Goal: Task Accomplishment & Management: Use online tool/utility

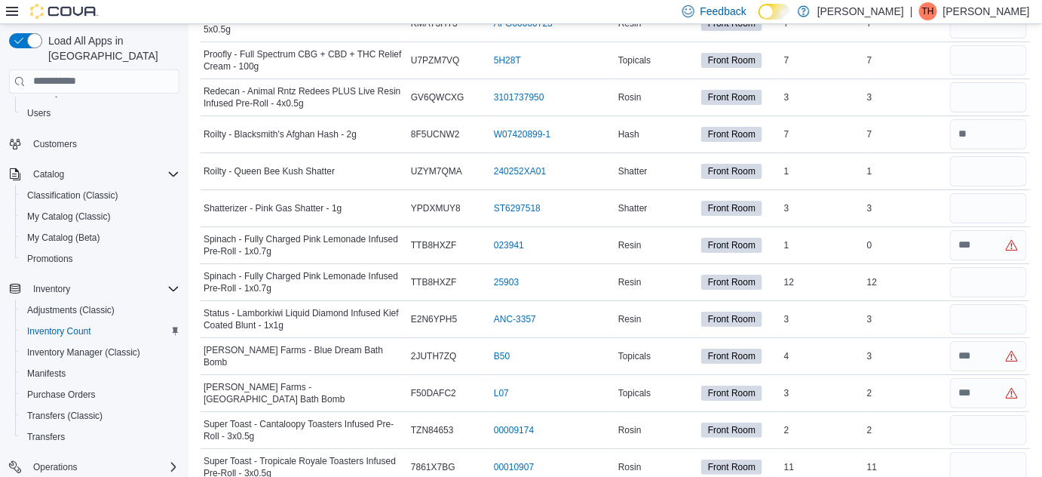
scroll to position [1713, 0]
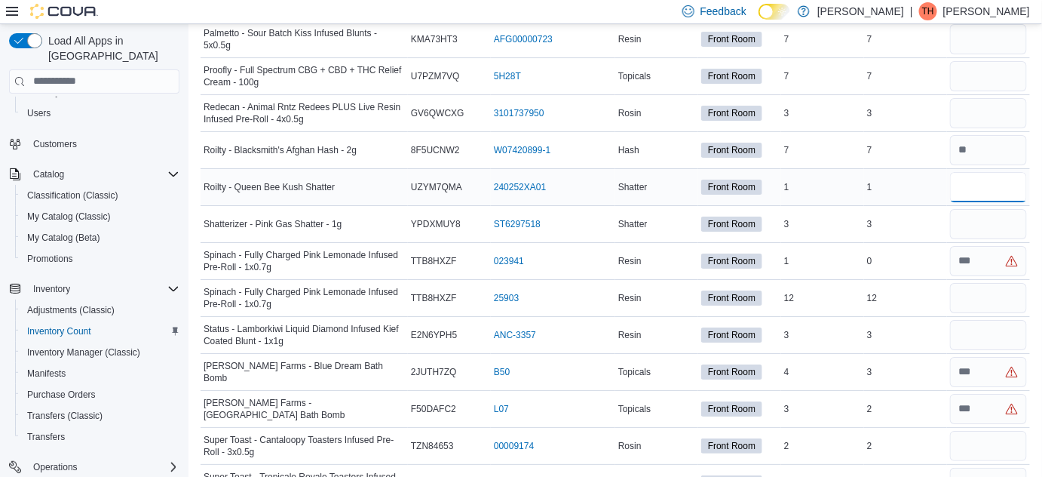
click at [996, 176] on input "number" at bounding box center [988, 187] width 77 height 30
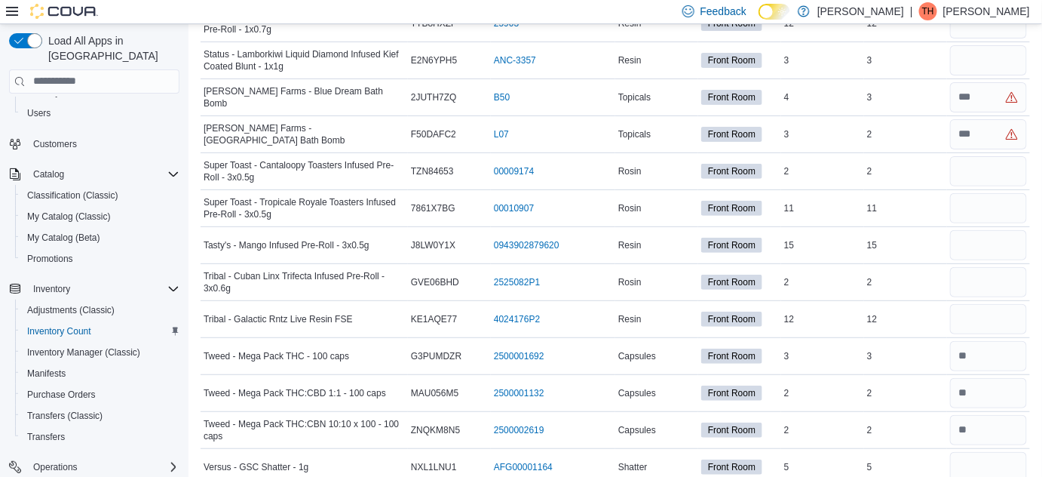
scroll to position [1851, 0]
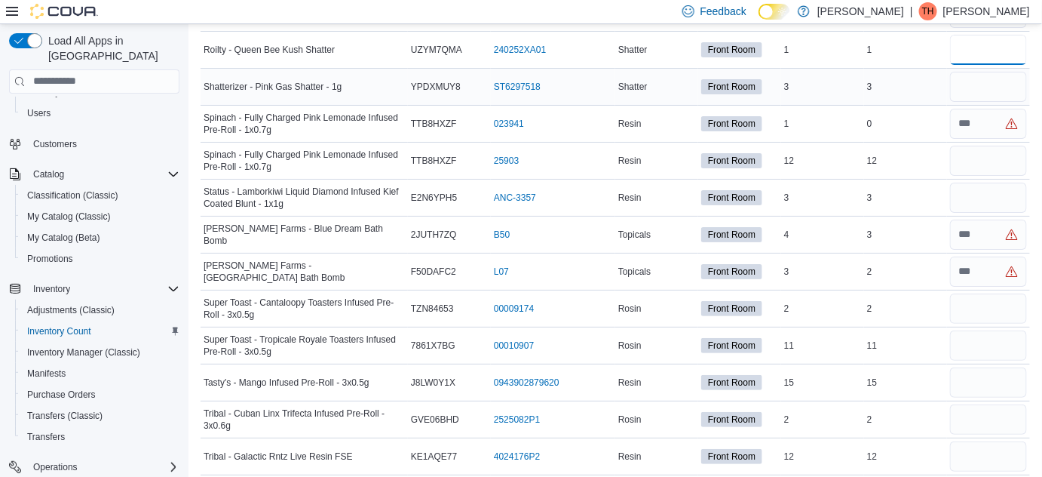
type input "*"
click at [981, 72] on input "number" at bounding box center [988, 87] width 77 height 30
click at [980, 183] on input "number" at bounding box center [988, 198] width 77 height 30
type input "*"
click at [981, 441] on input "number" at bounding box center [988, 456] width 77 height 30
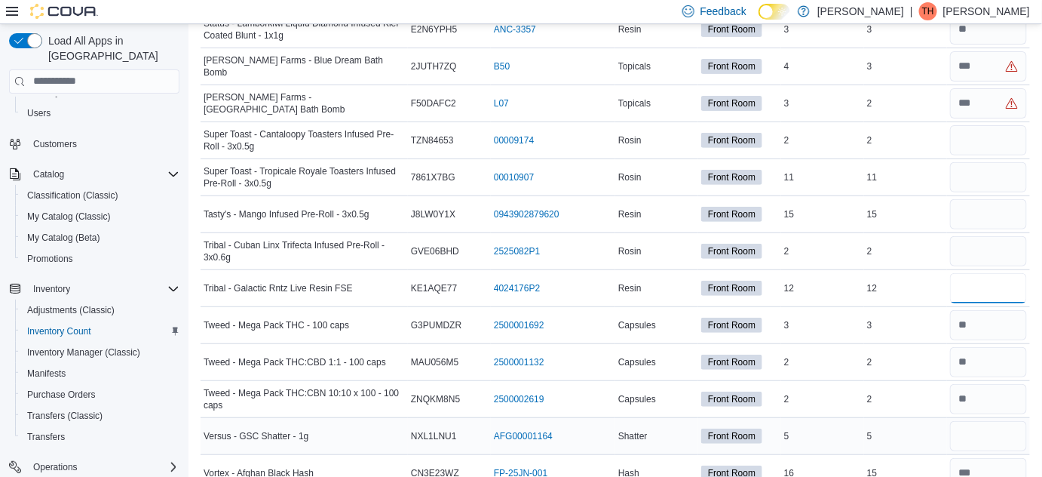
scroll to position [2032, 0]
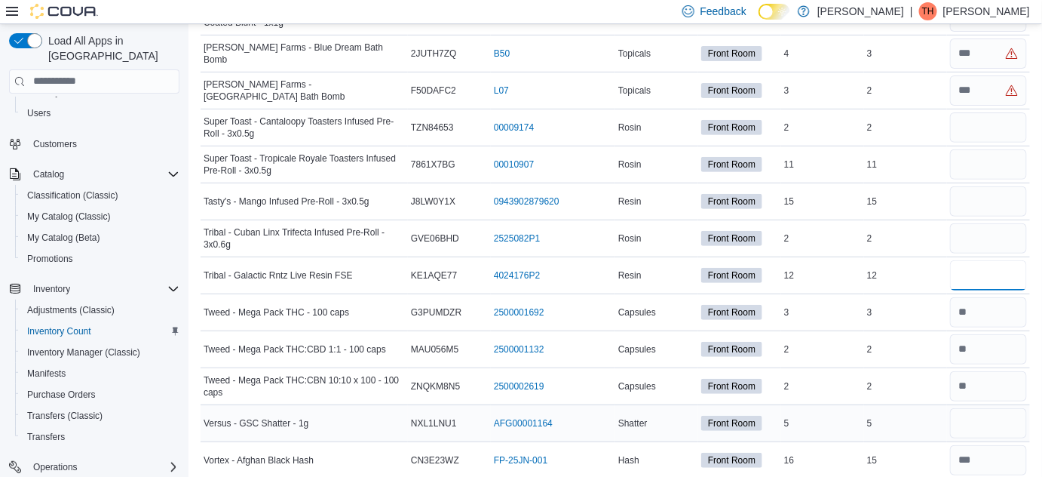
type input "**"
click at [985, 408] on input "number" at bounding box center [988, 423] width 77 height 30
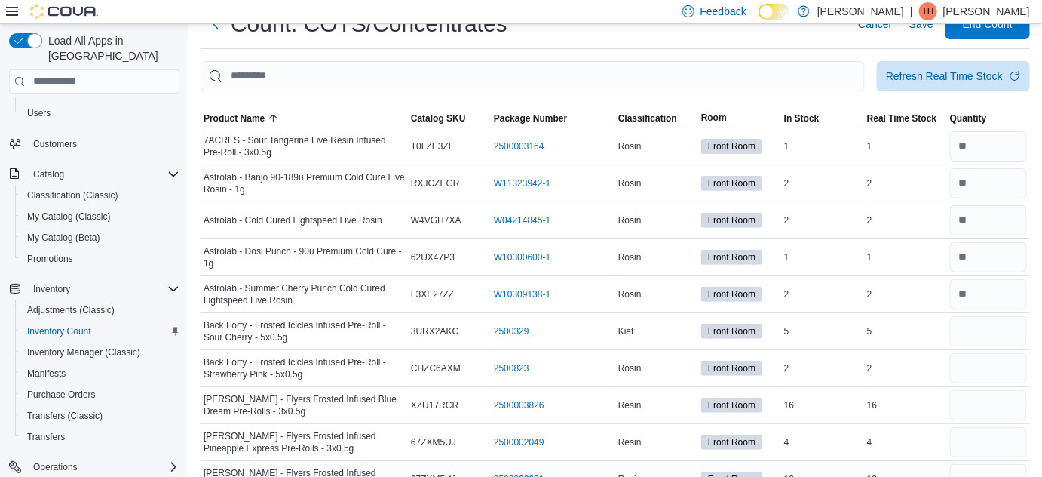
scroll to position [137, 0]
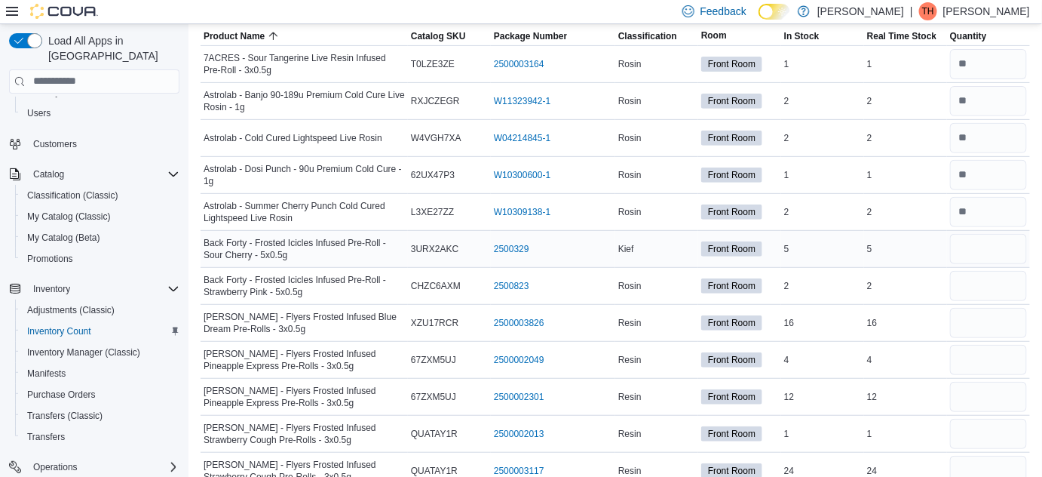
type input "*"
click at [982, 244] on input "number" at bounding box center [988, 249] width 77 height 30
type input "*"
type input "**"
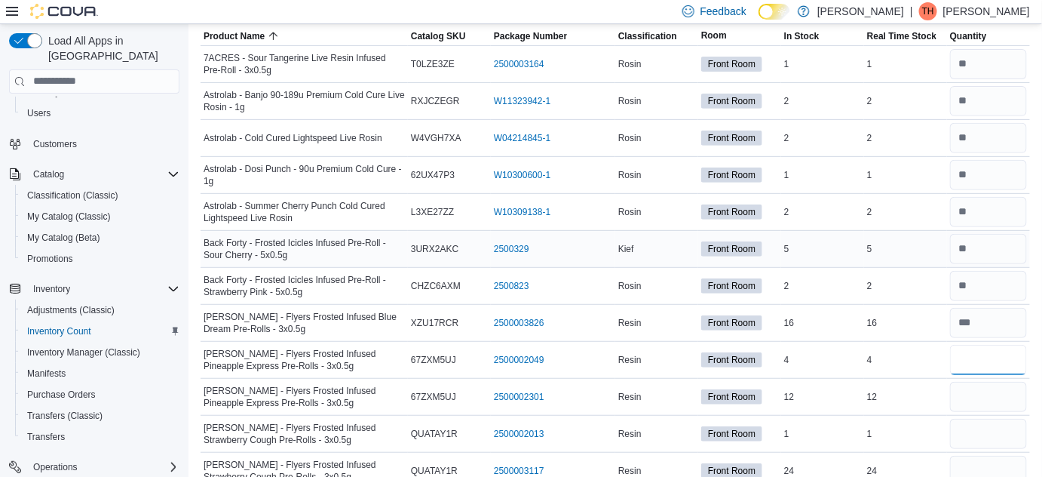
type input "*"
type input "**"
type input "*"
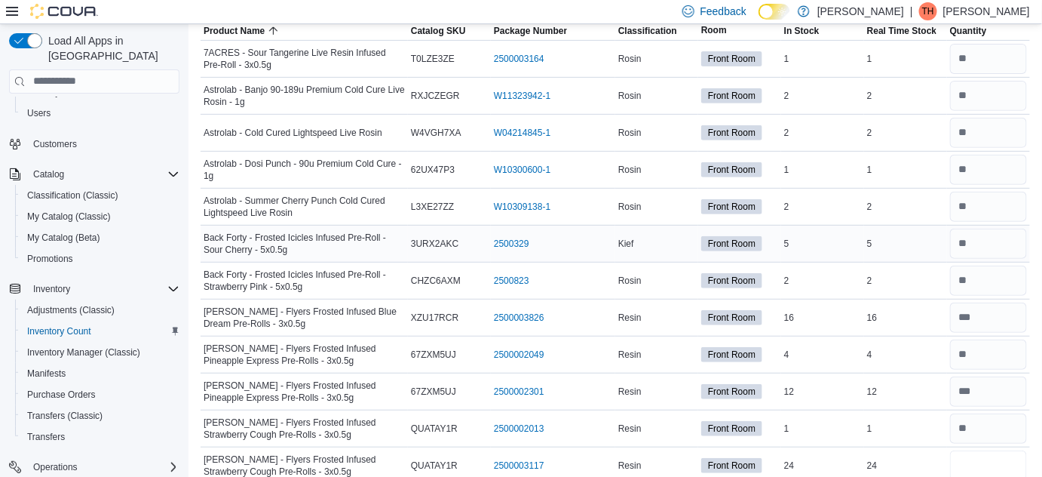
type input "**"
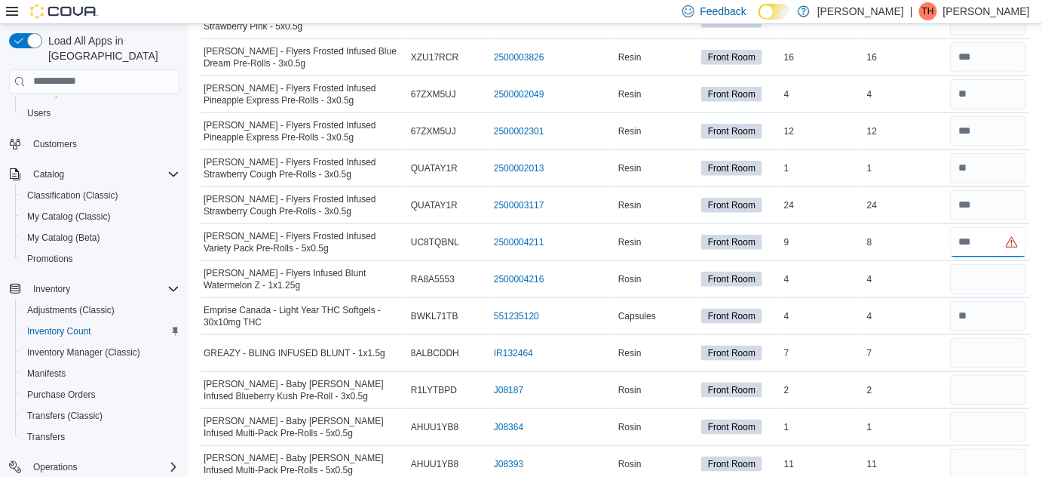
type input "*"
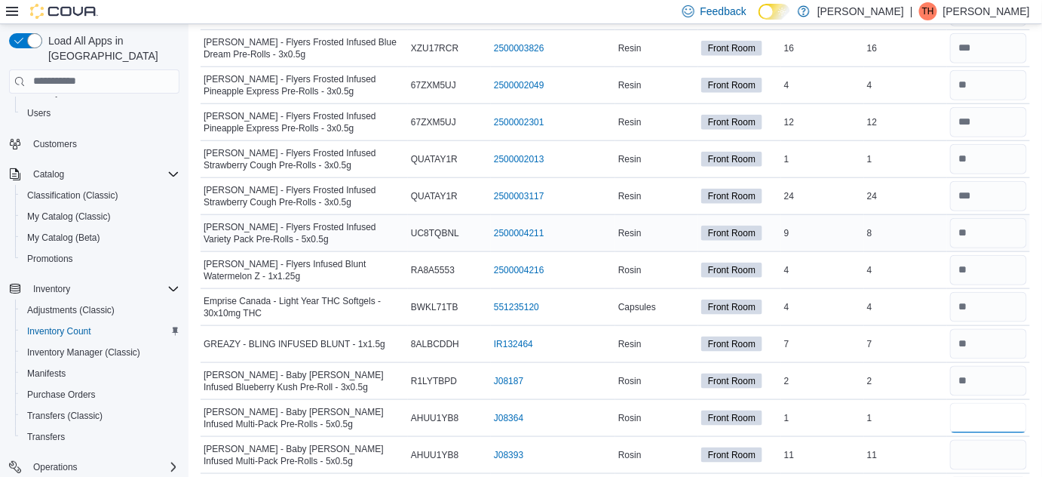
scroll to position [471, 0]
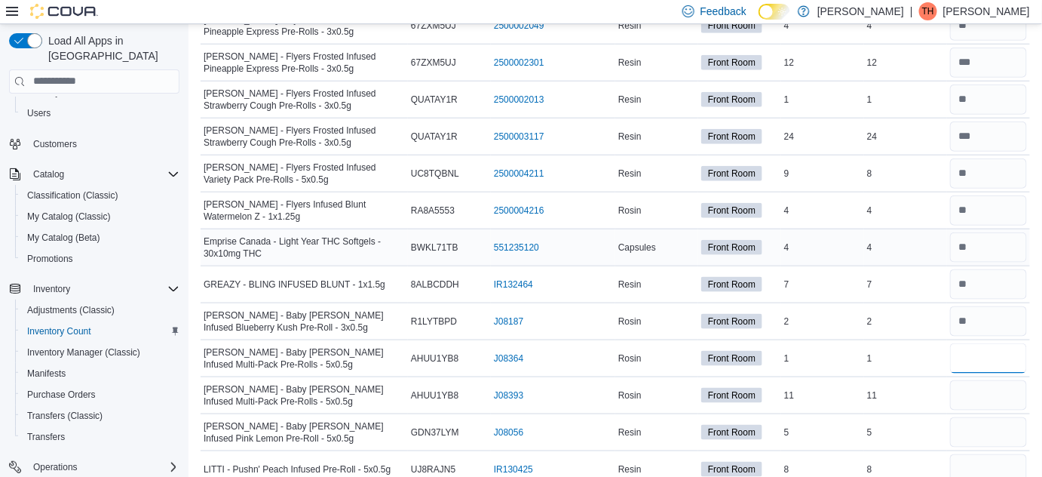
type input "*"
type input "**"
type input "*"
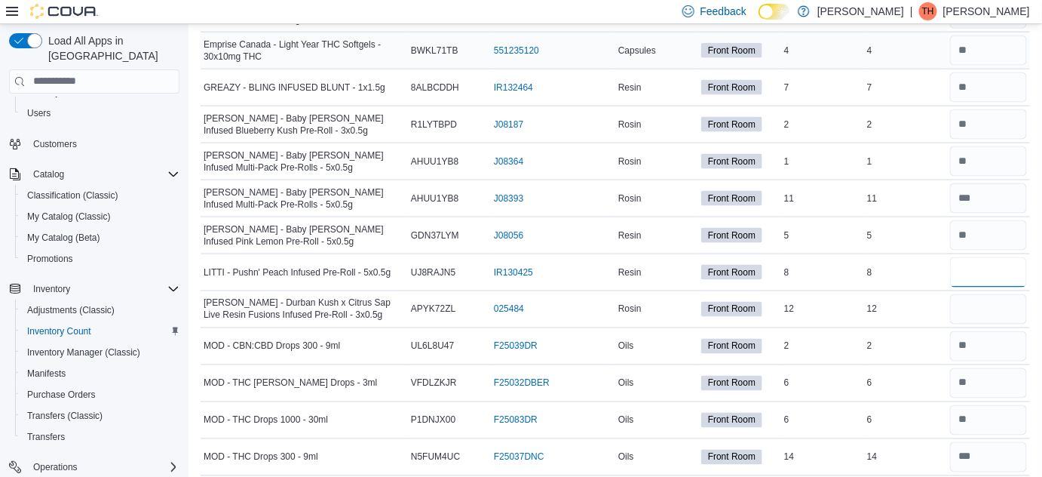
scroll to position [678, 0]
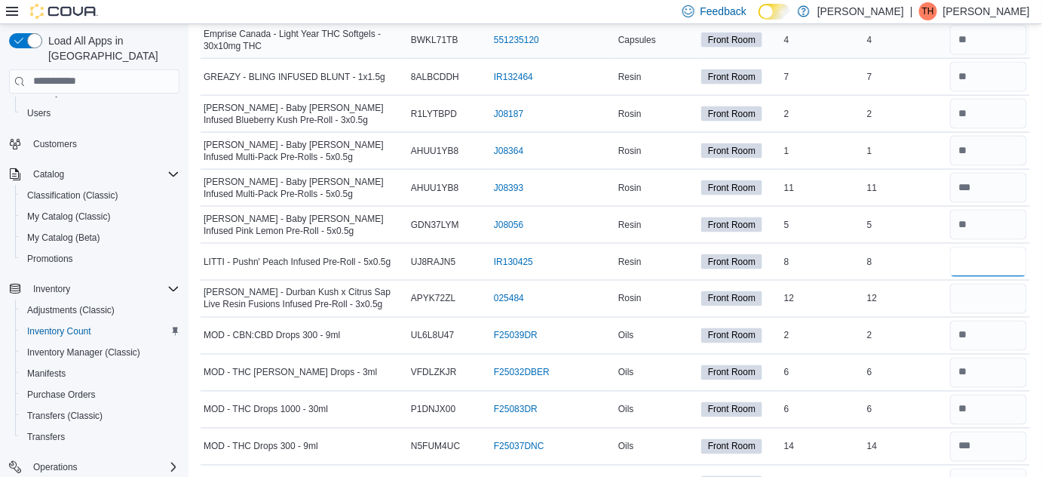
type input "*"
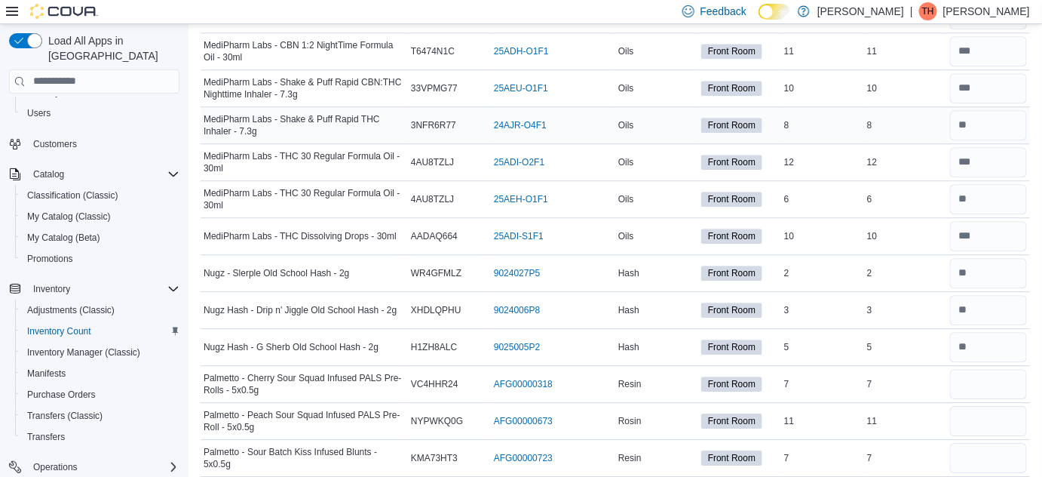
scroll to position [1364, 0]
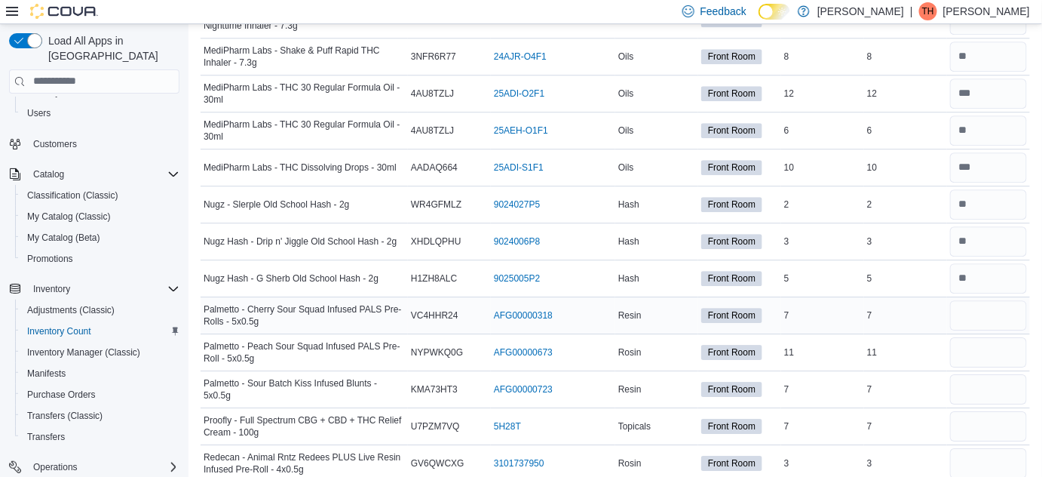
type input "**"
click at [974, 305] on input "number" at bounding box center [988, 315] width 77 height 30
type input "*"
type input "**"
type input "*"
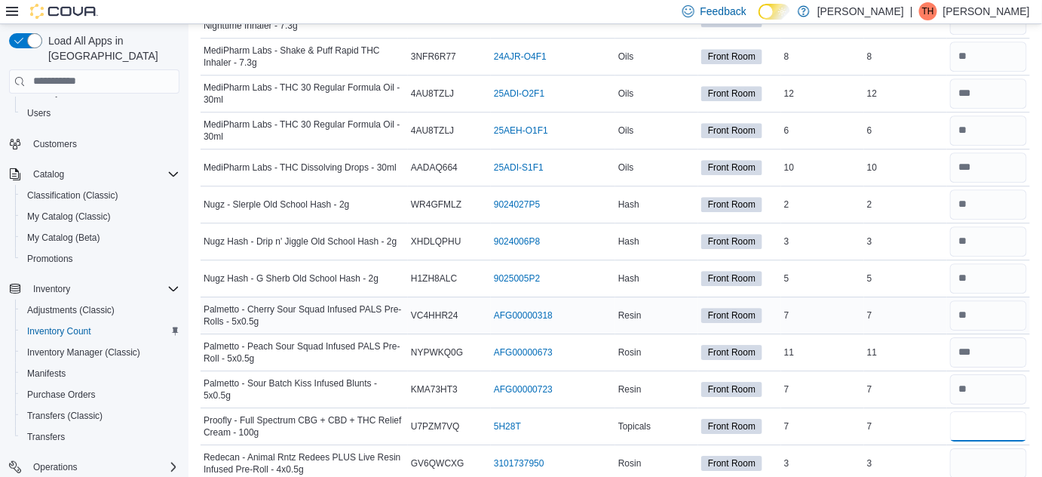
type input "*"
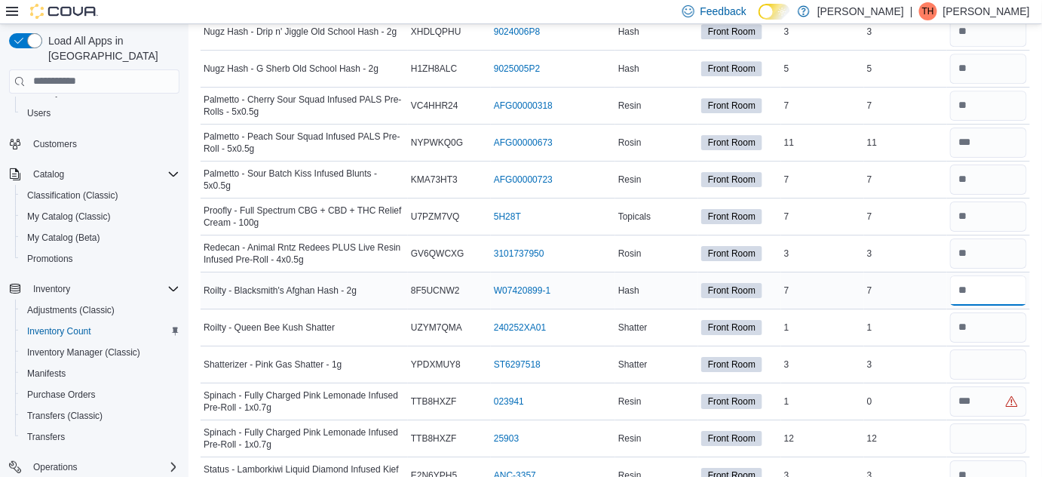
scroll to position [1597, 0]
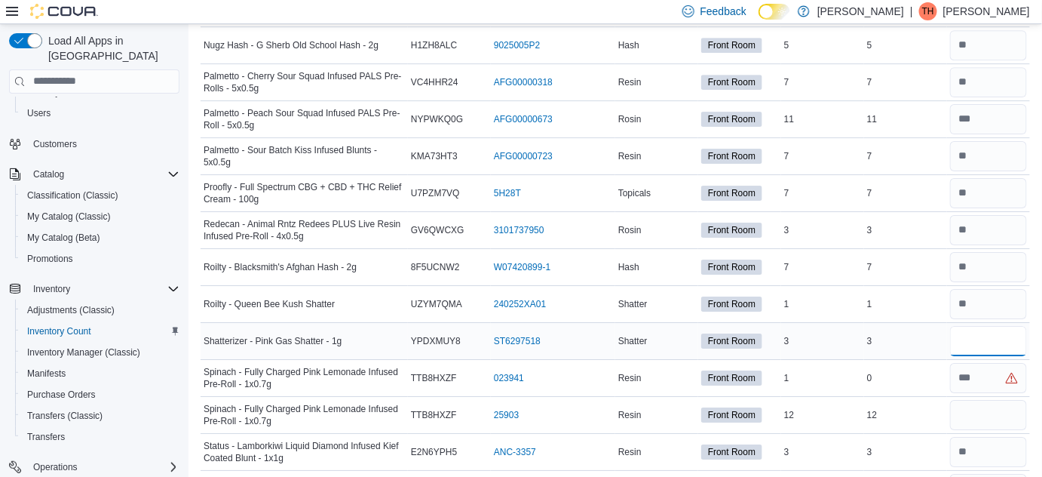
click at [995, 335] on input "number" at bounding box center [988, 341] width 77 height 30
type input "*"
click at [1005, 368] on input "number" at bounding box center [988, 378] width 77 height 30
type input "*"
click at [1000, 406] on input "number" at bounding box center [988, 415] width 77 height 30
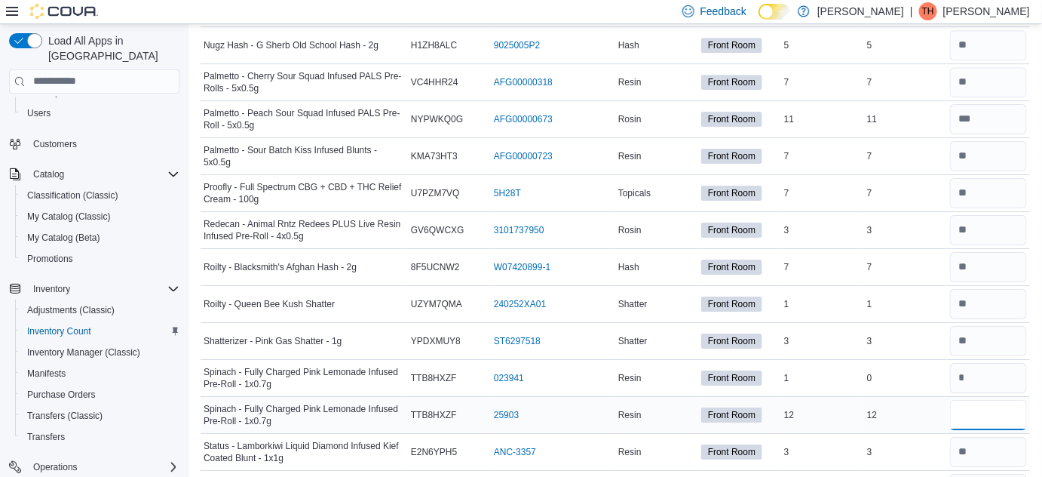
type input "**"
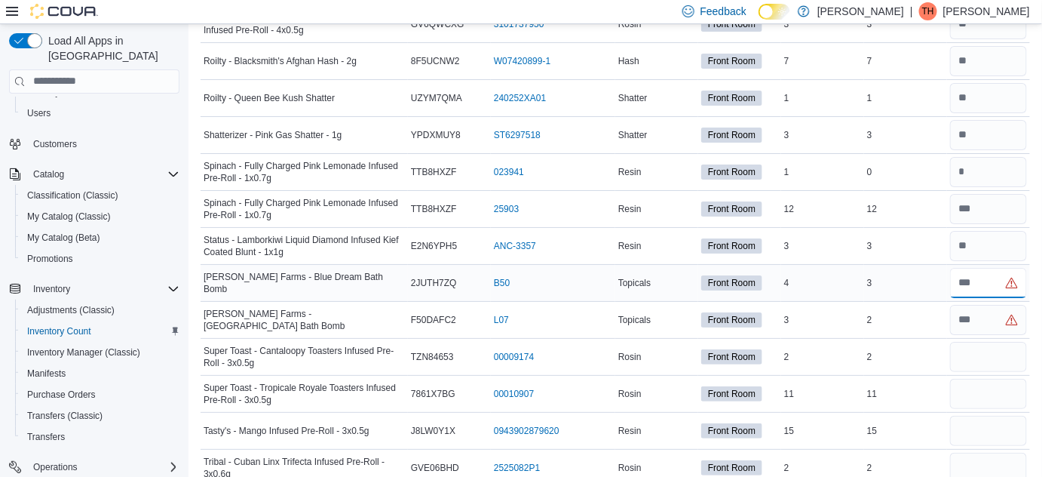
click at [1008, 268] on input "number" at bounding box center [988, 283] width 77 height 30
type input "*"
type input "**"
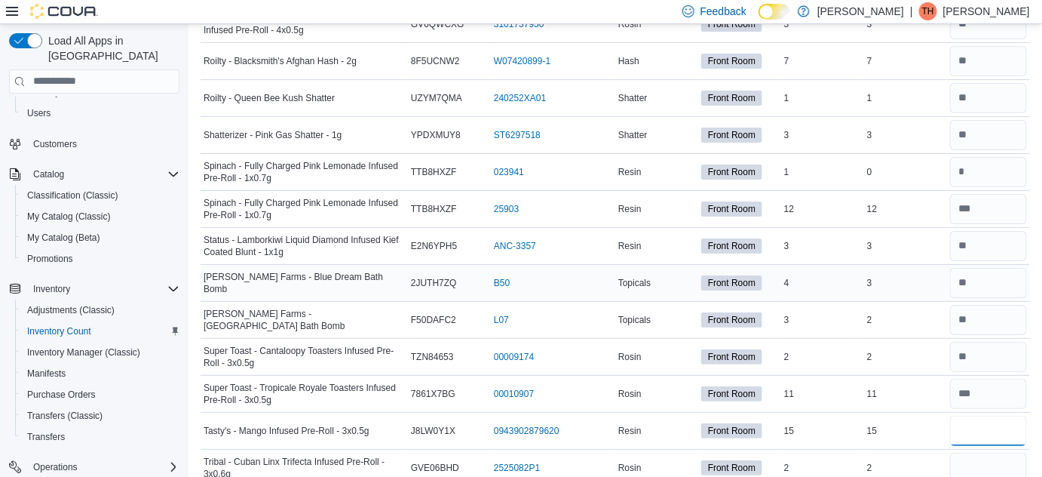
type input "**"
type input "*"
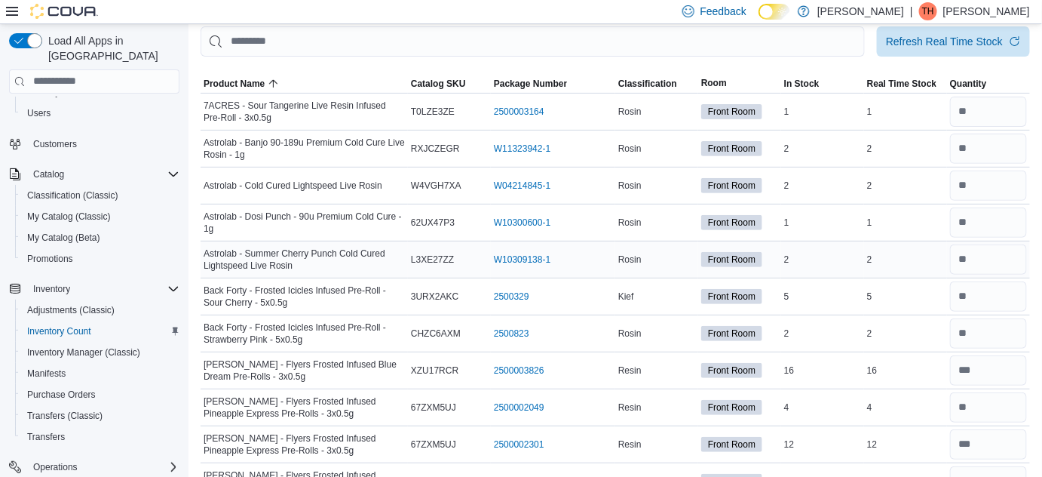
scroll to position [0, 0]
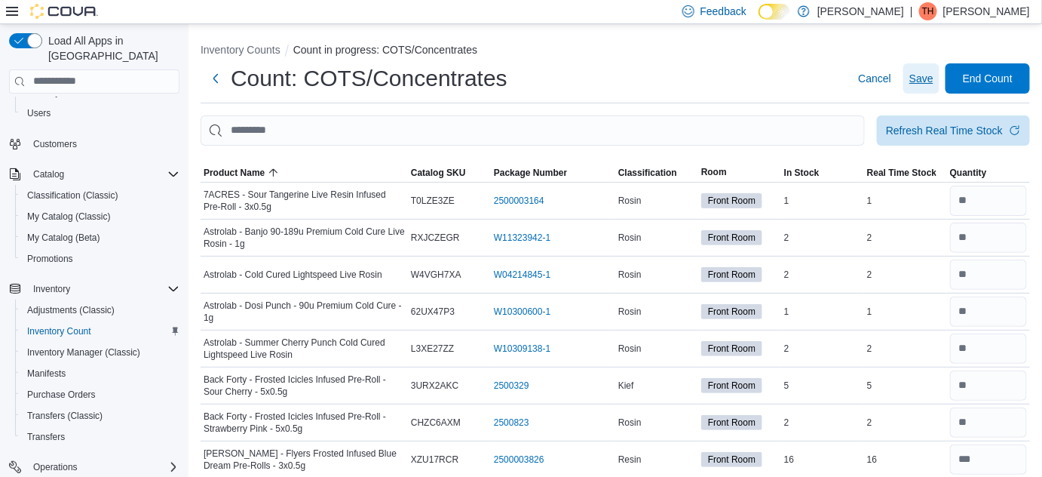
click at [929, 75] on span "Save" at bounding box center [922, 78] width 24 height 15
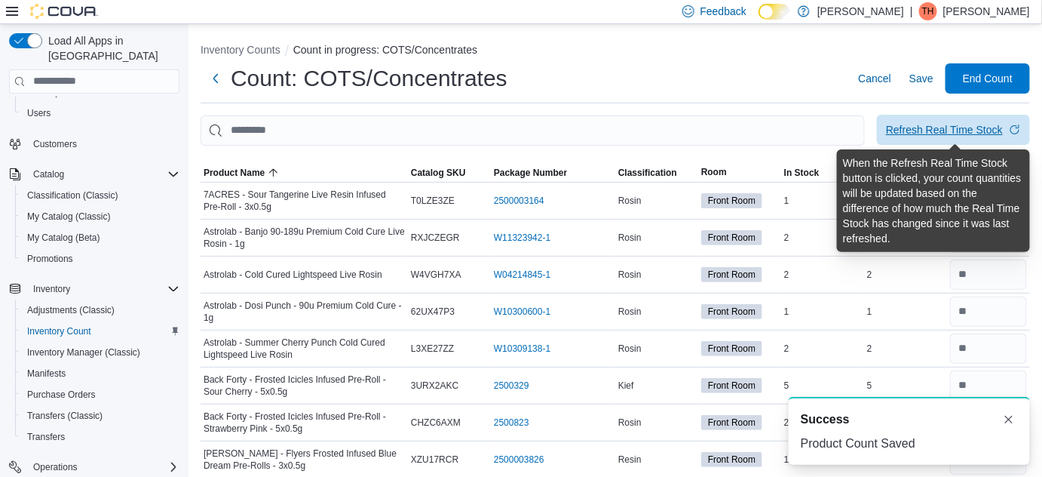
click at [971, 130] on div "Refresh Real Time Stock" at bounding box center [944, 129] width 117 height 15
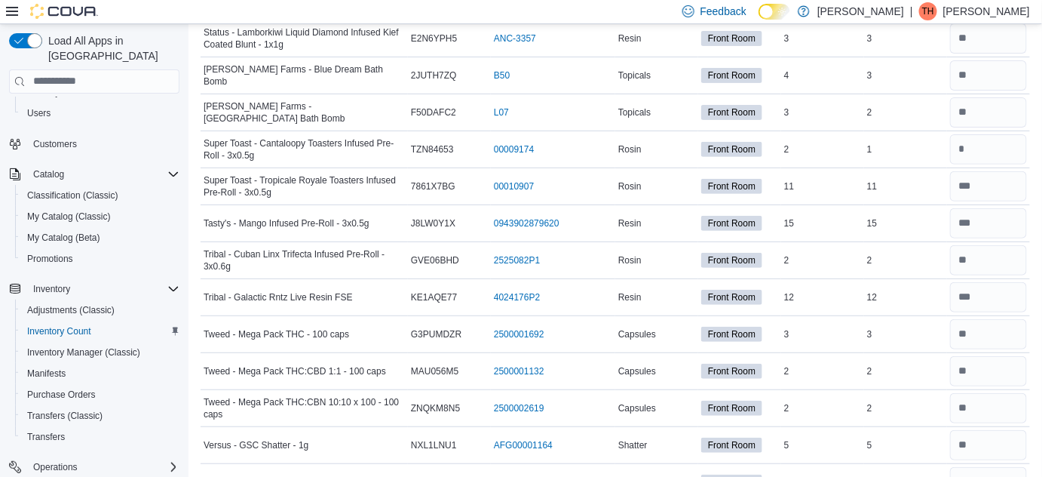
scroll to position [1995, 0]
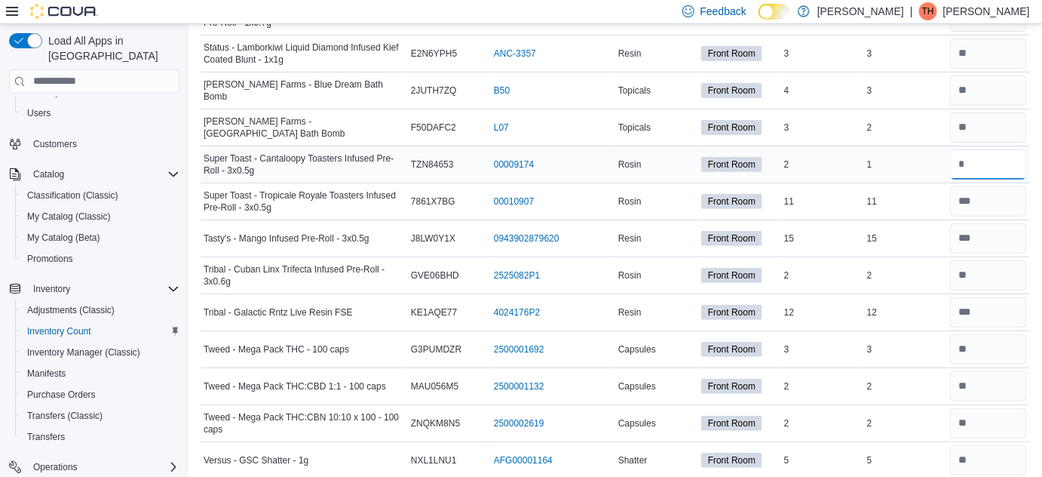
click at [1009, 151] on input "number" at bounding box center [988, 164] width 77 height 30
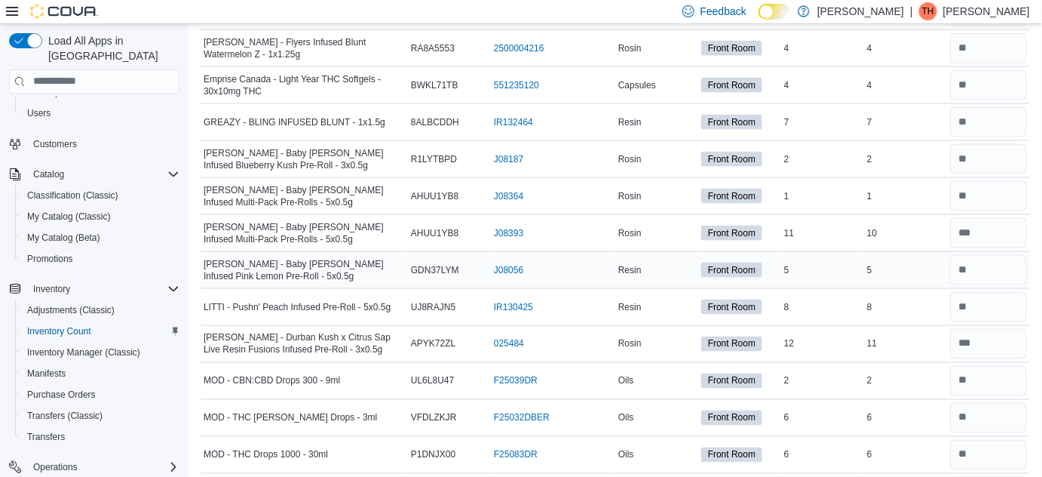
scroll to position [623, 0]
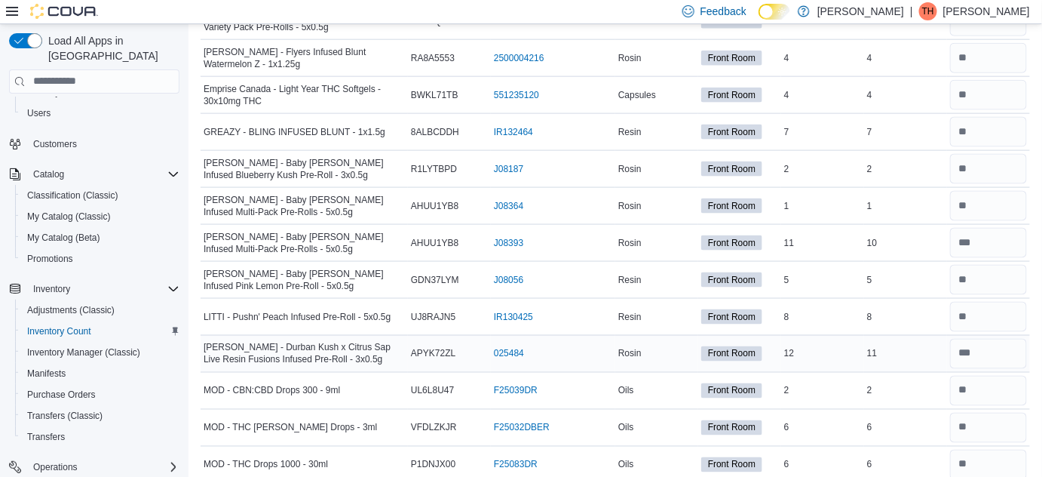
type input "*"
click at [989, 349] on input "number" at bounding box center [988, 354] width 77 height 30
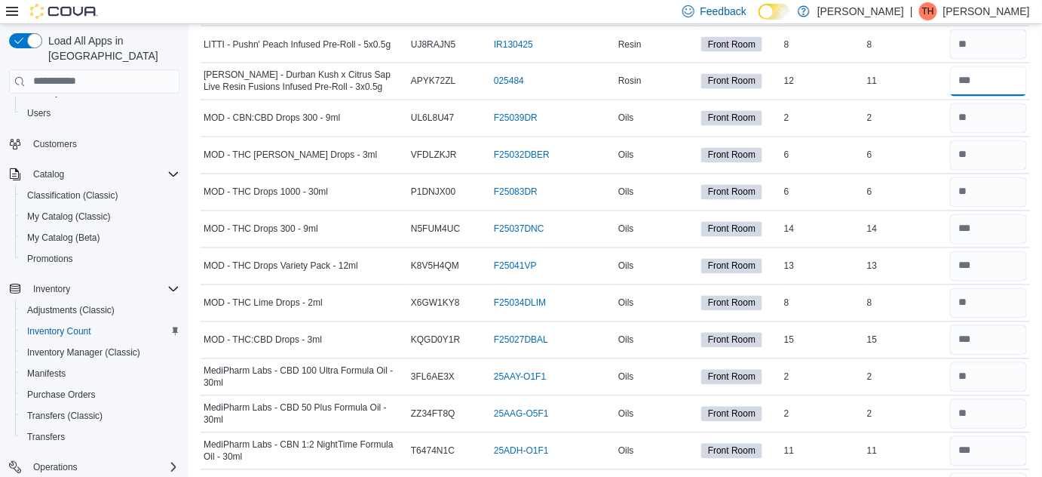
scroll to position [0, 0]
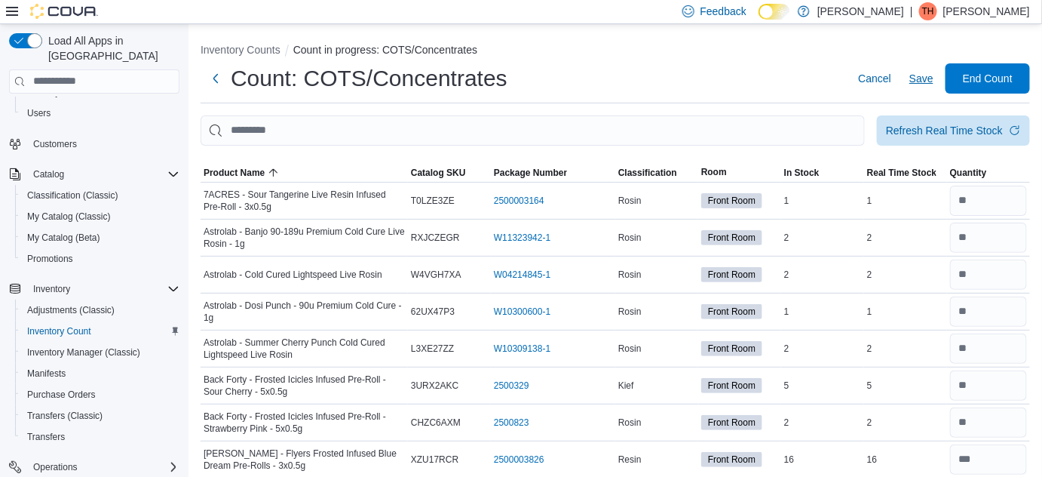
type input "**"
click at [921, 76] on span "Save" at bounding box center [922, 78] width 24 height 15
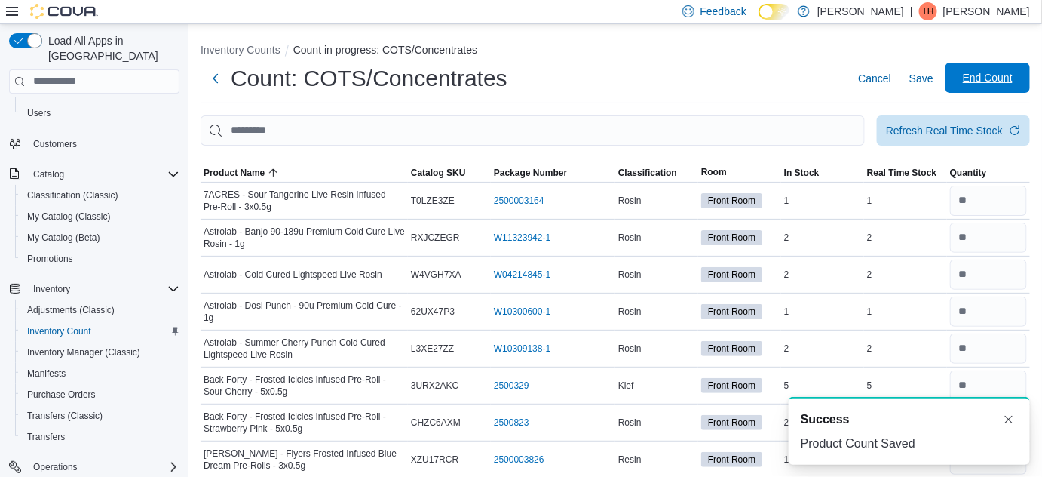
click at [993, 76] on span "End Count" at bounding box center [988, 77] width 50 height 15
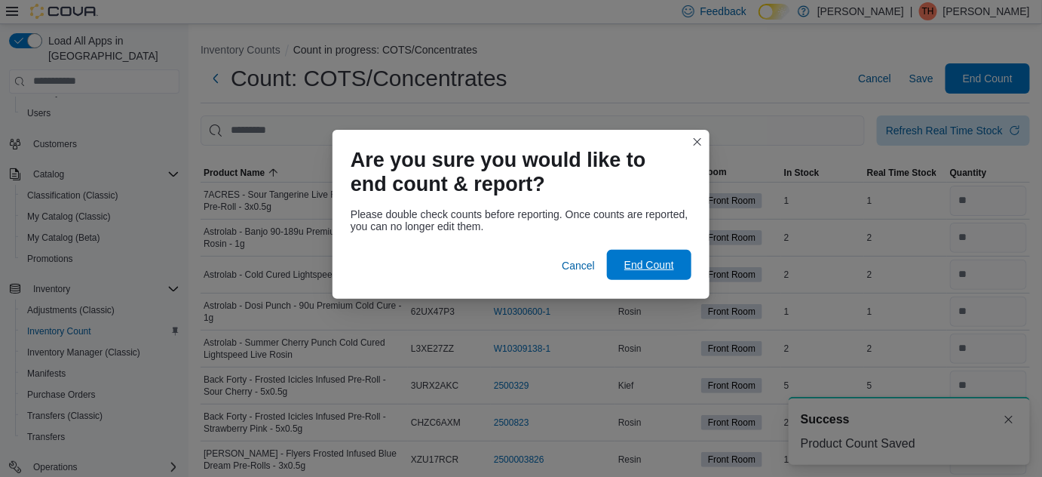
click at [643, 260] on span "End Count" at bounding box center [649, 264] width 50 height 15
